Goal: Register for event/course

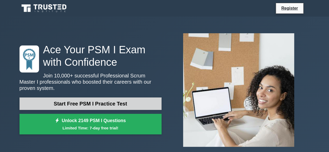
click at [65, 100] on link "Start Free PSM I Practice Test" at bounding box center [91, 104] width 142 height 12
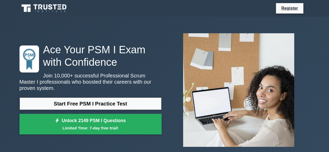
click at [108, 29] on div "Ace Your PSM I Exam with Confidence Join 10,000+ successful Professional Scrum …" at bounding box center [164, 90] width 296 height 122
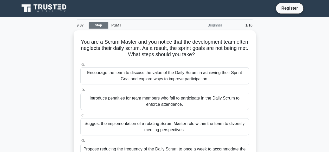
click at [101, 26] on link "Stop" at bounding box center [99, 25] width 20 height 7
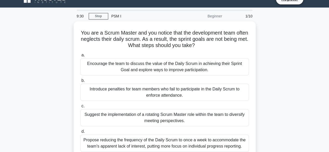
scroll to position [9, 0]
